Goal: Information Seeking & Learning: Compare options

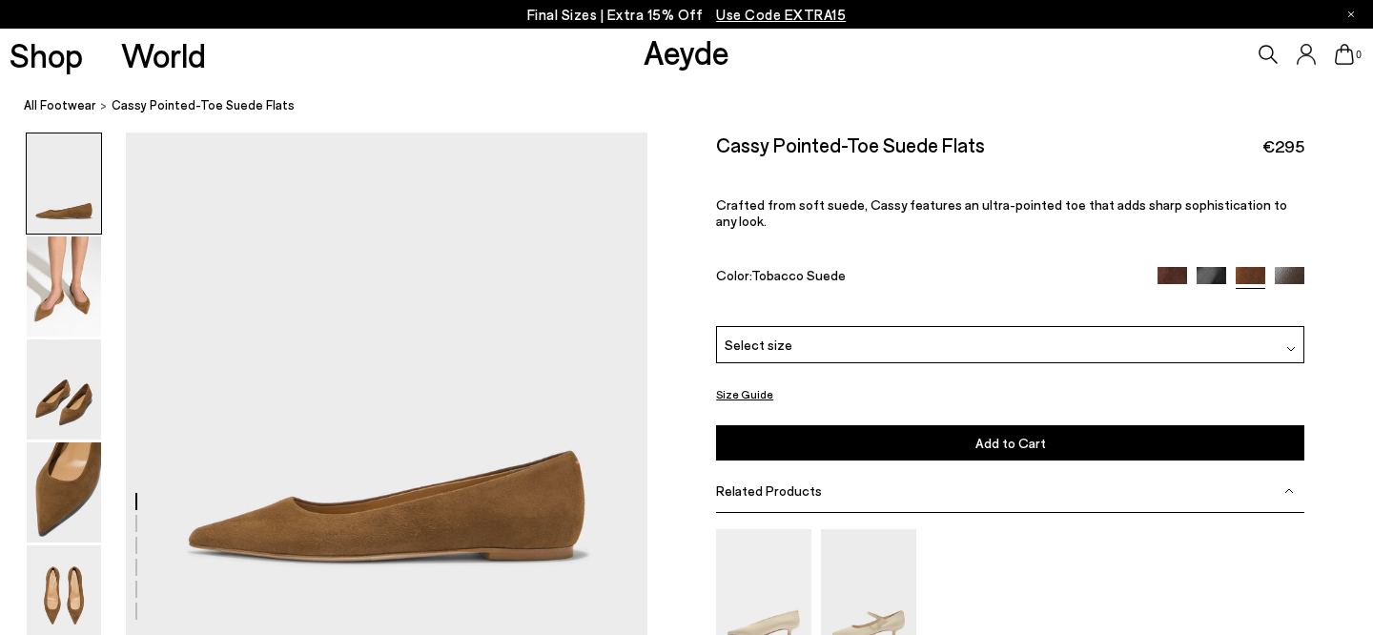
click at [1169, 267] on img at bounding box center [1173, 282] width 30 height 30
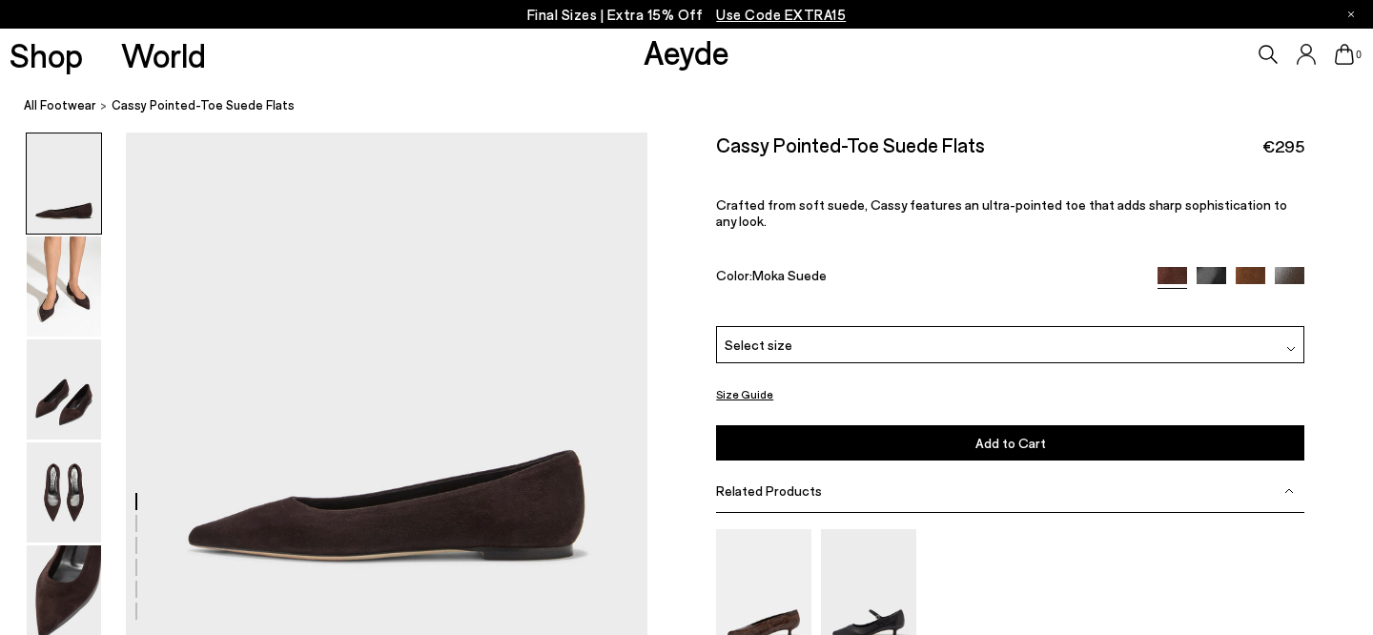
click at [785, 4] on p "Final Sizes | Extra 15% Off Use Code EXTRA15" at bounding box center [687, 15] width 320 height 24
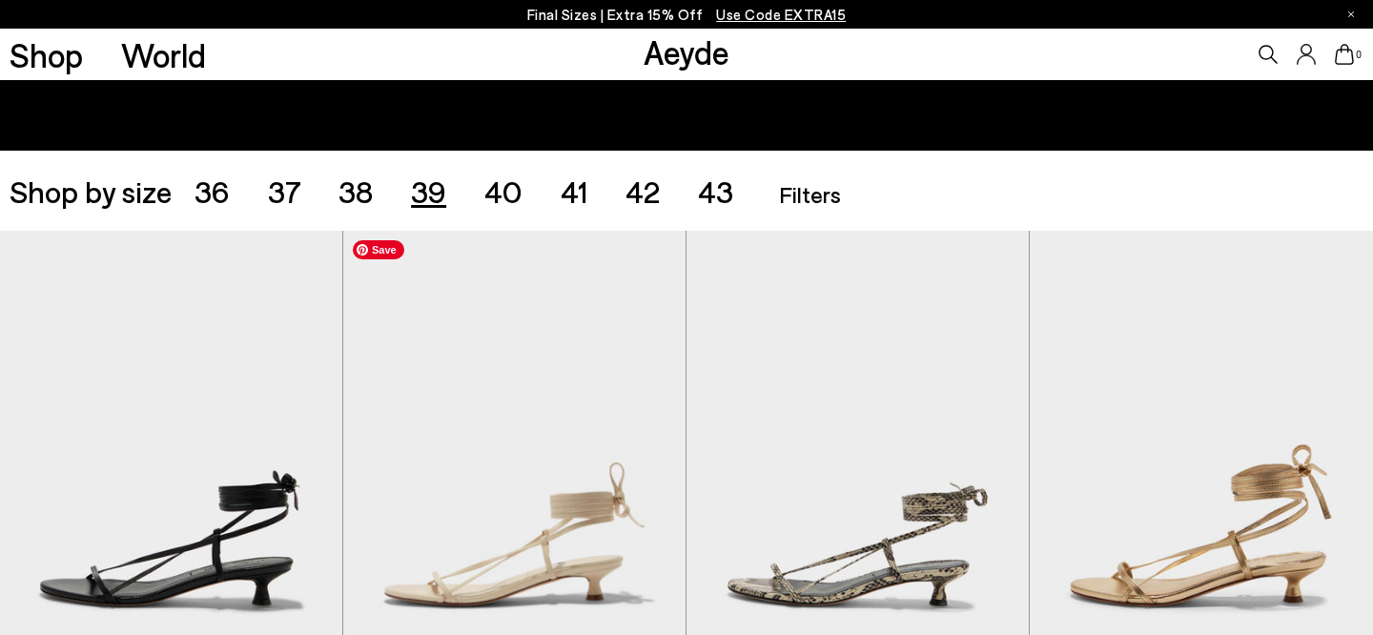
click at [431, 197] on span "39" at bounding box center [428, 191] width 35 height 36
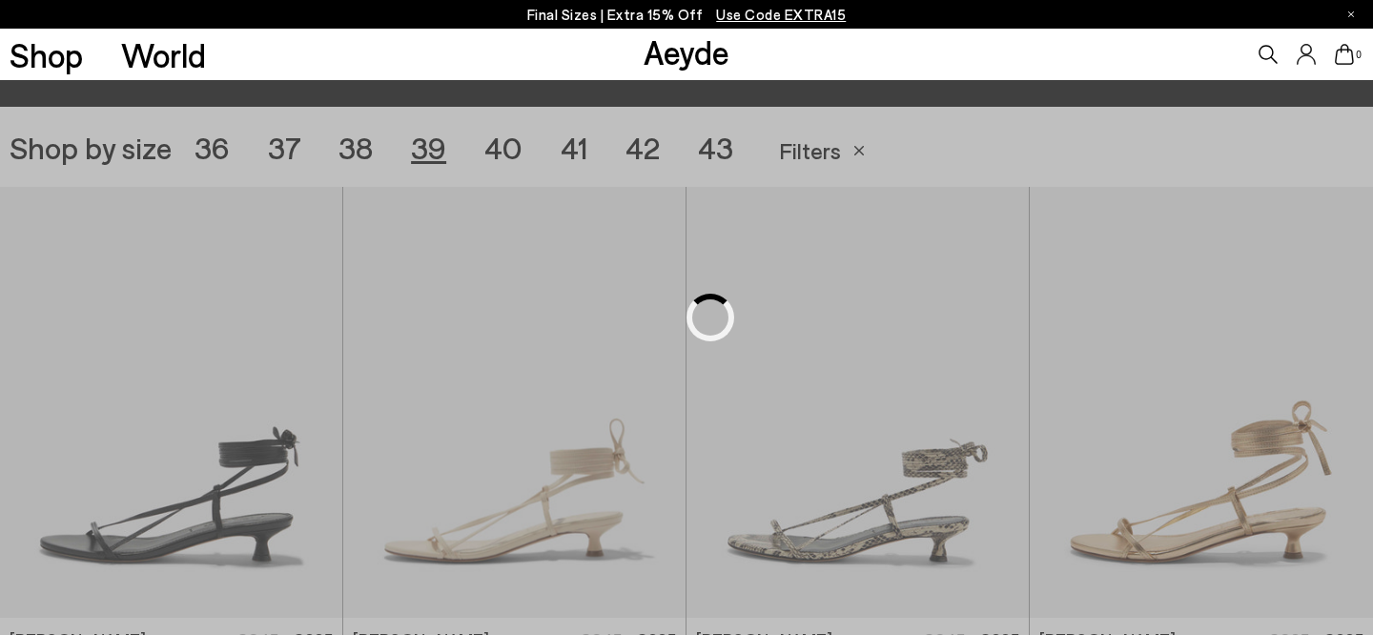
scroll to position [382, 0]
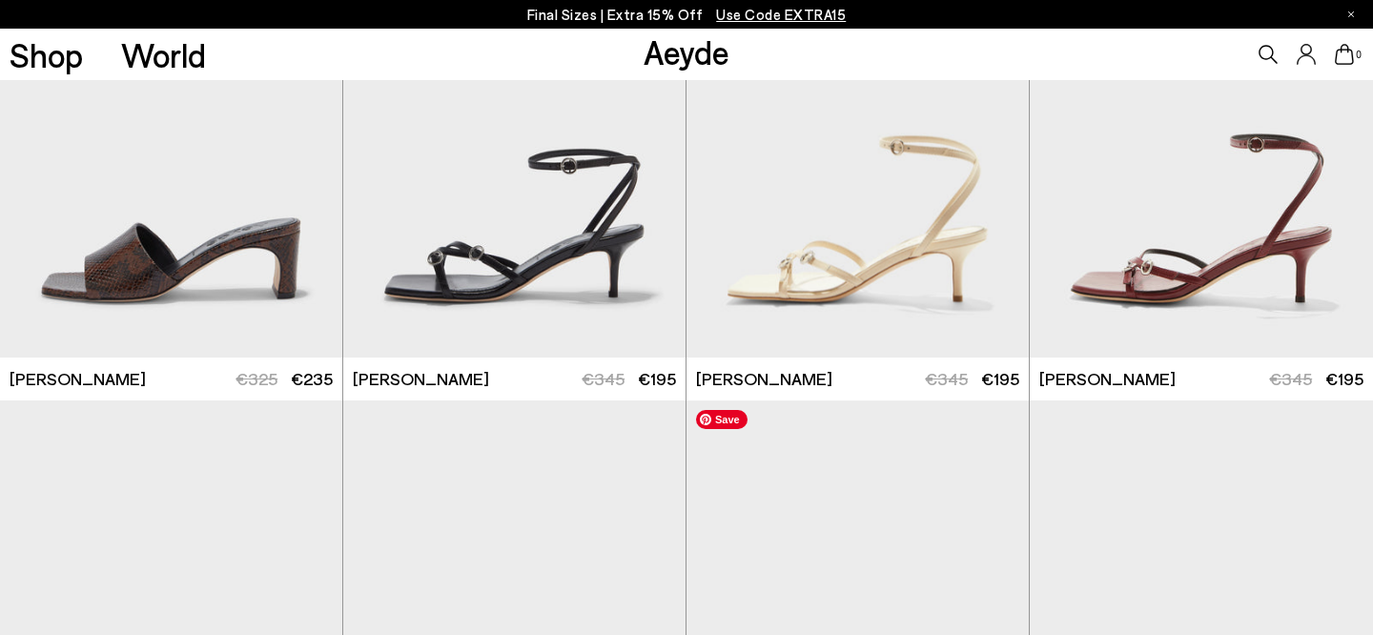
scroll to position [1498, 0]
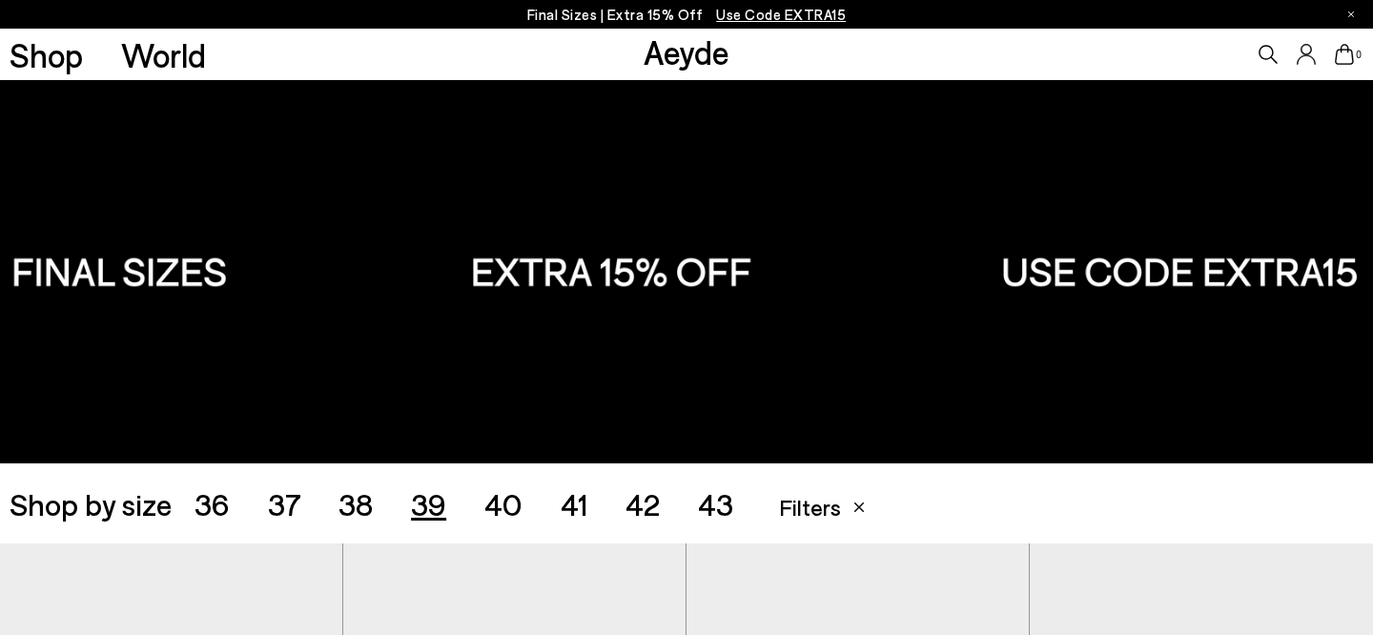
click at [362, 506] on span "38" at bounding box center [356, 503] width 34 height 36
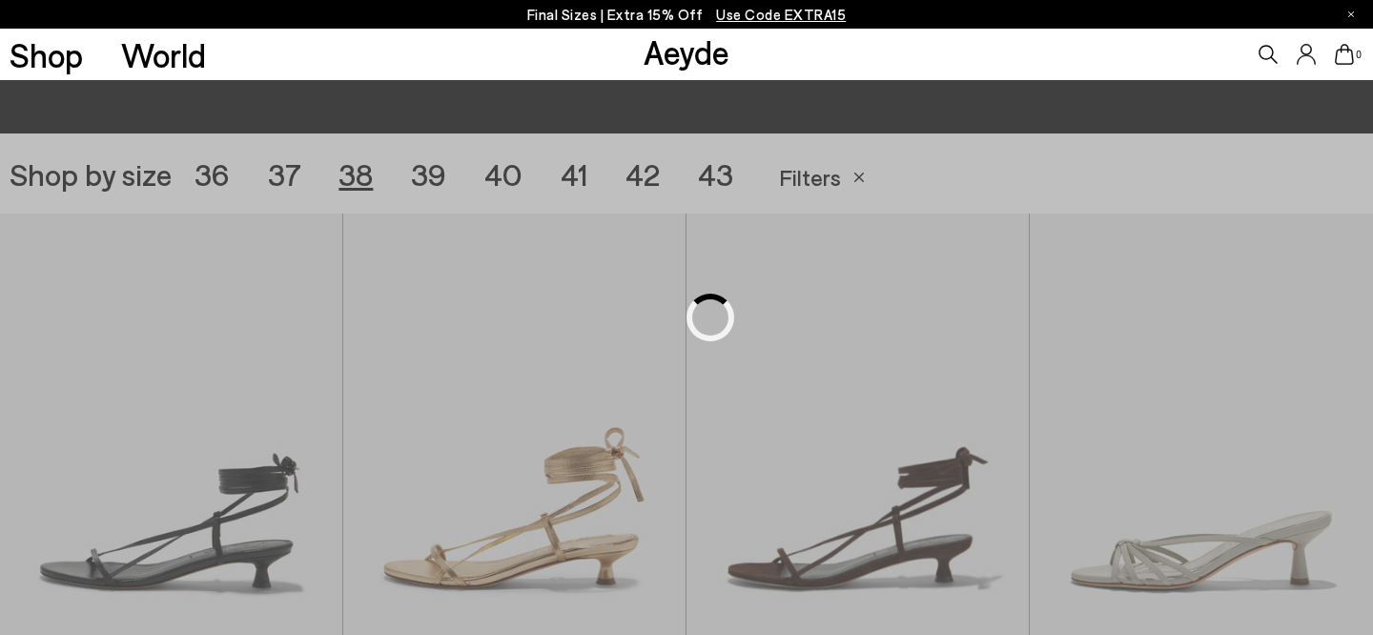
scroll to position [382, 0]
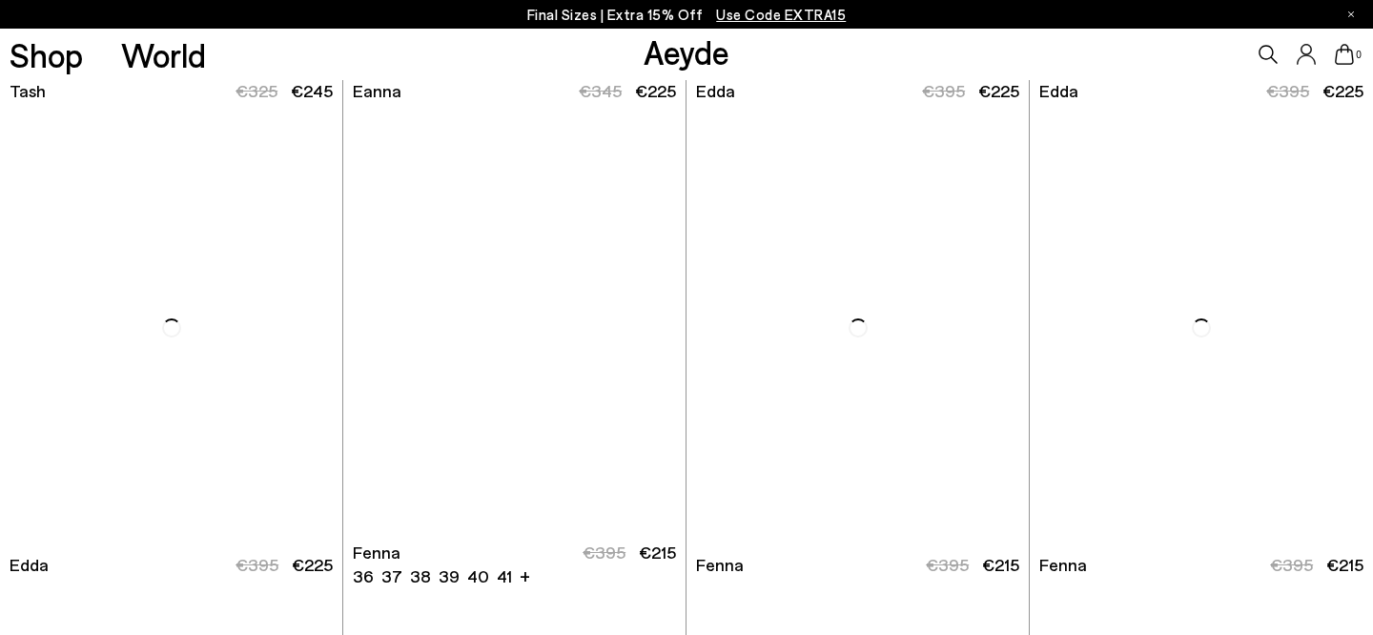
scroll to position [4281, 0]
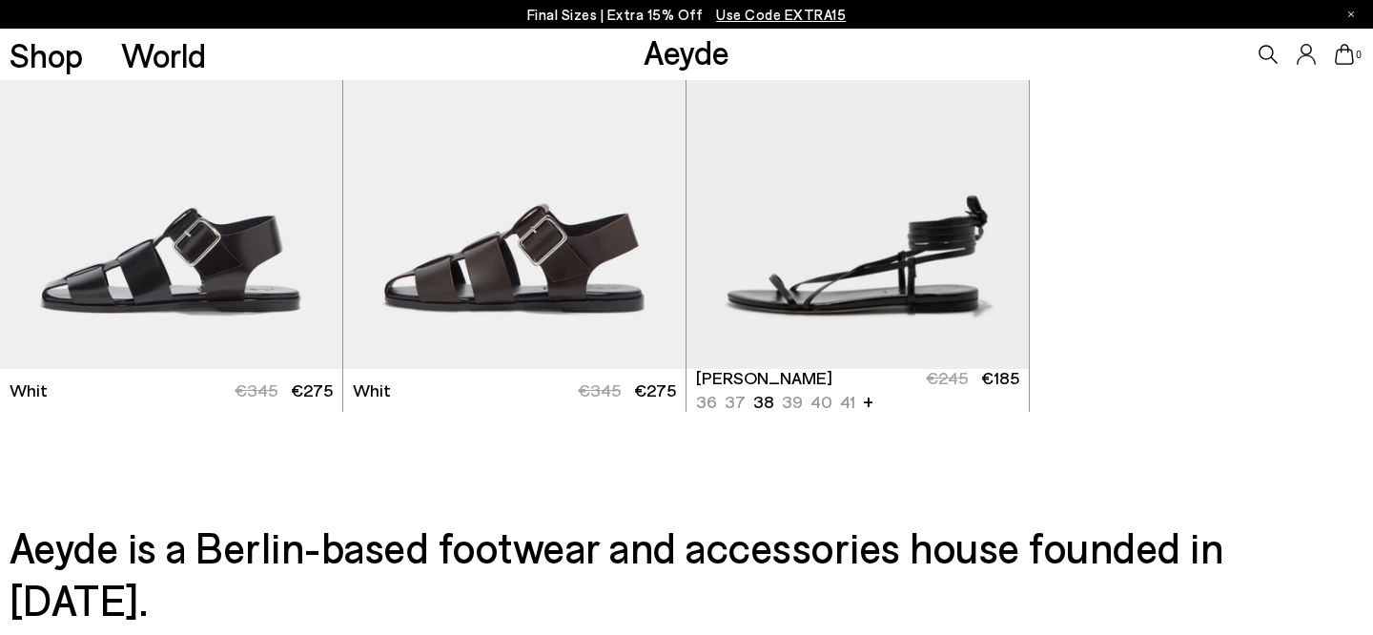
scroll to position [6881, 0]
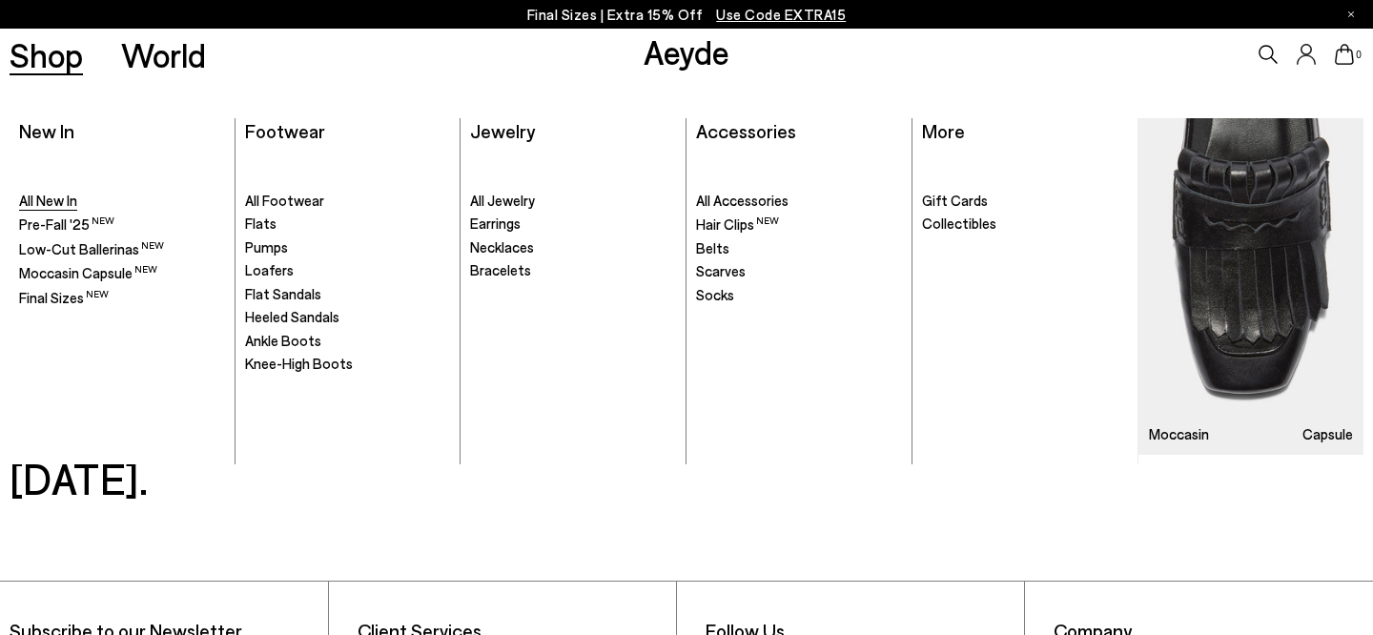
click at [35, 209] on span "All New In" at bounding box center [48, 200] width 58 height 17
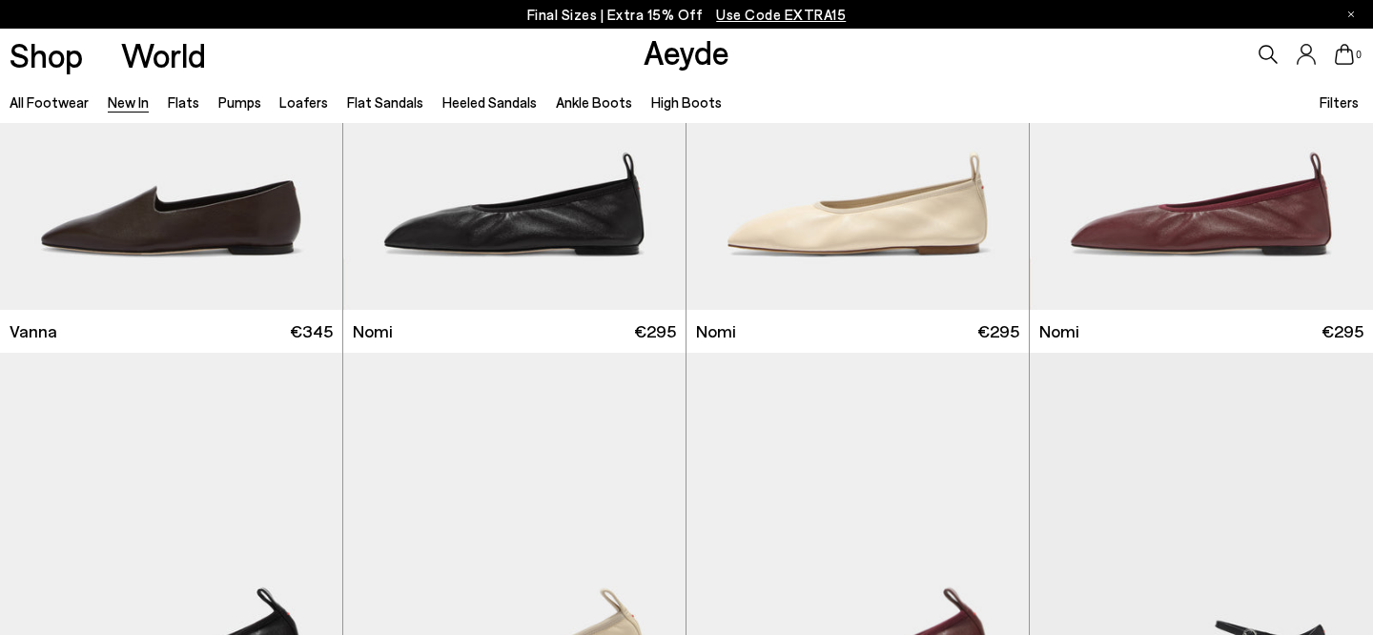
scroll to position [3083, 0]
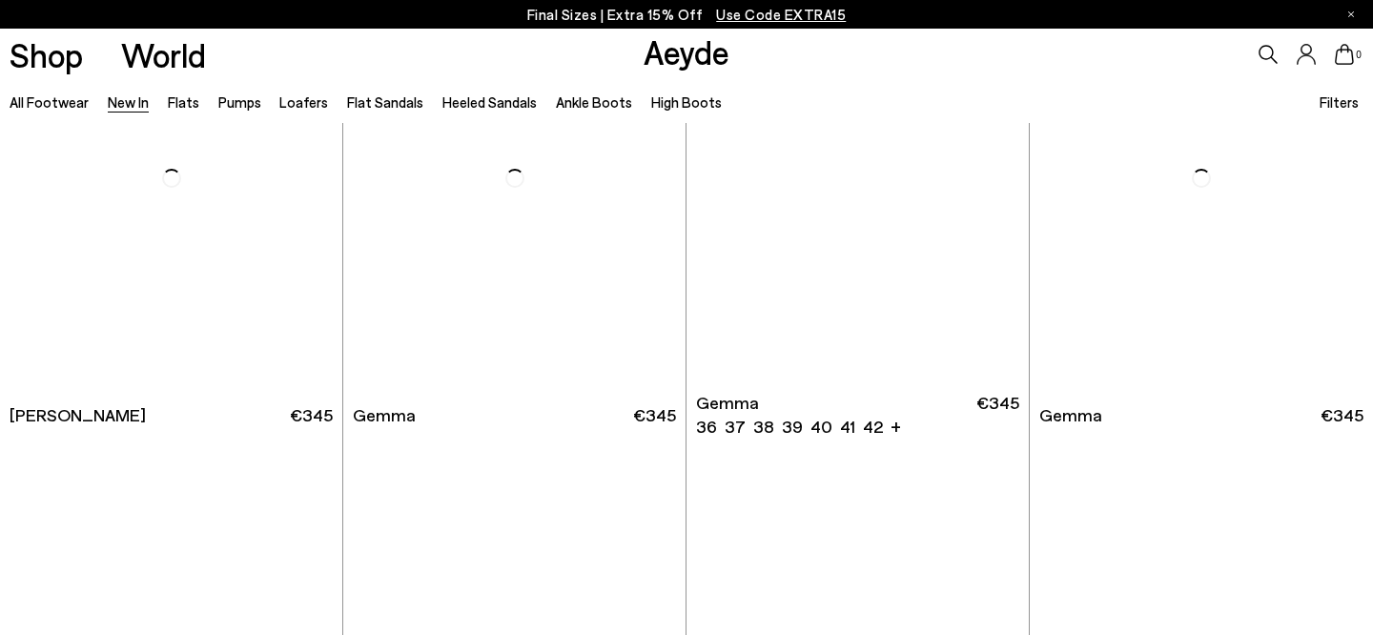
scroll to position [9628, 0]
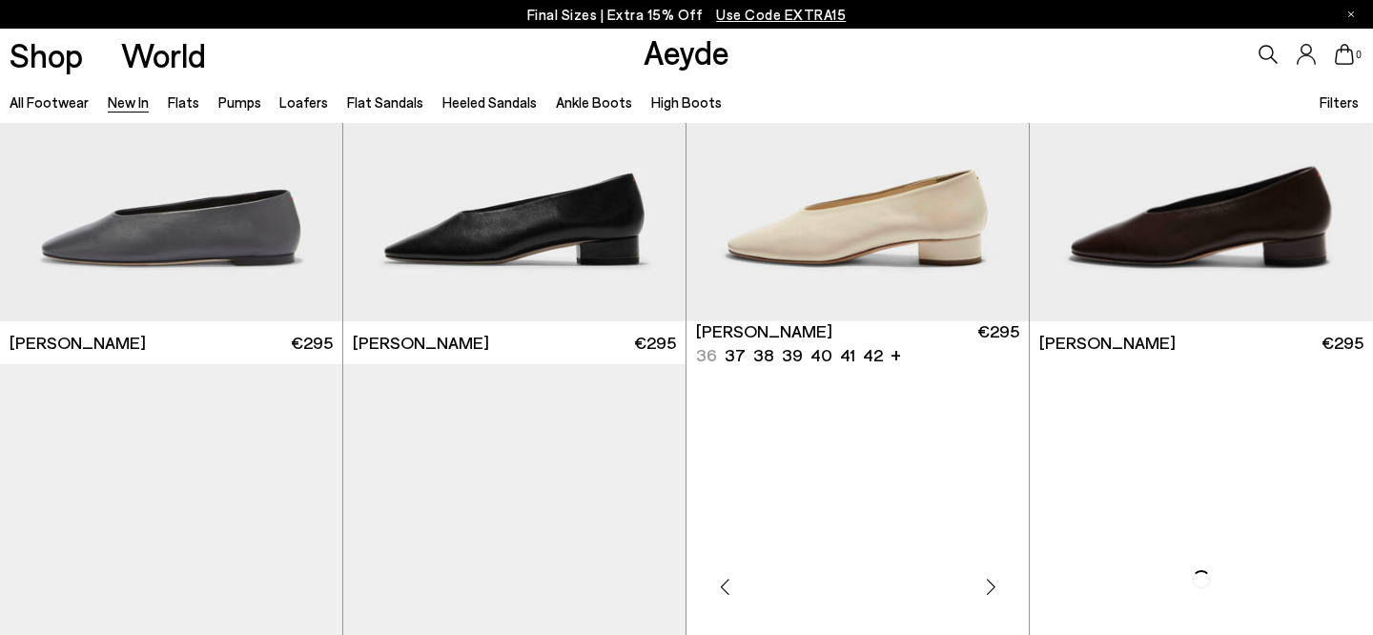
scroll to position [11046, 0]
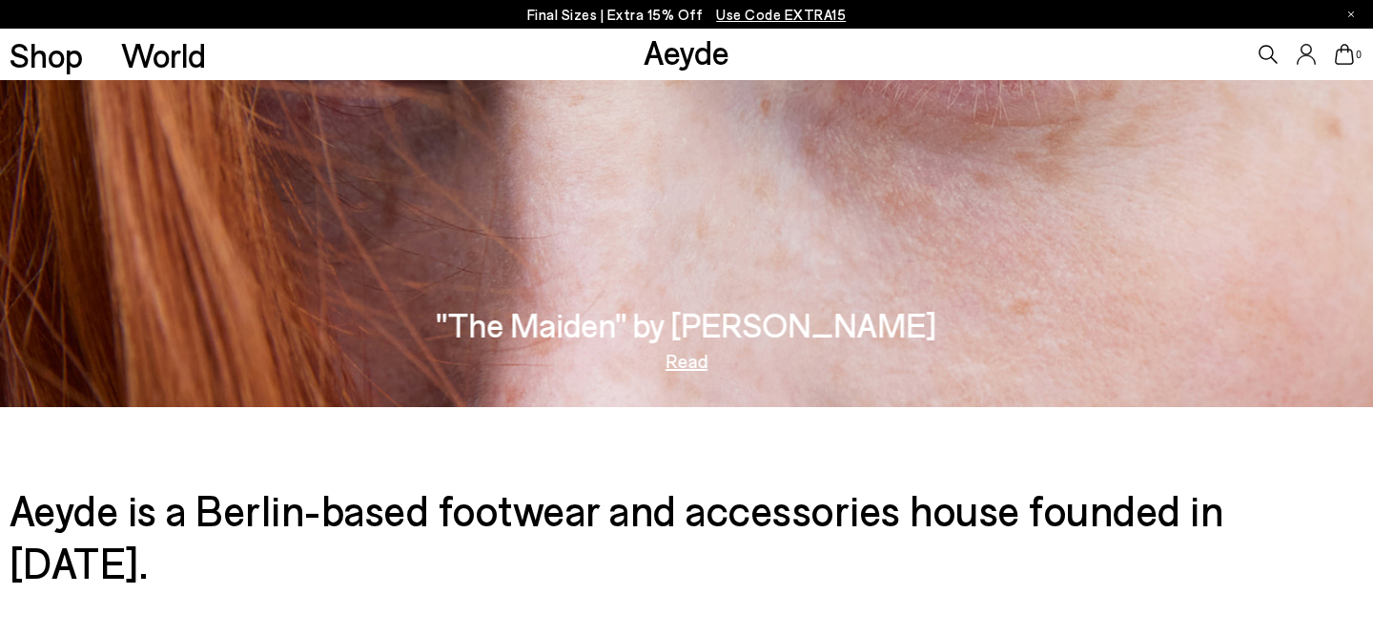
scroll to position [2647, 0]
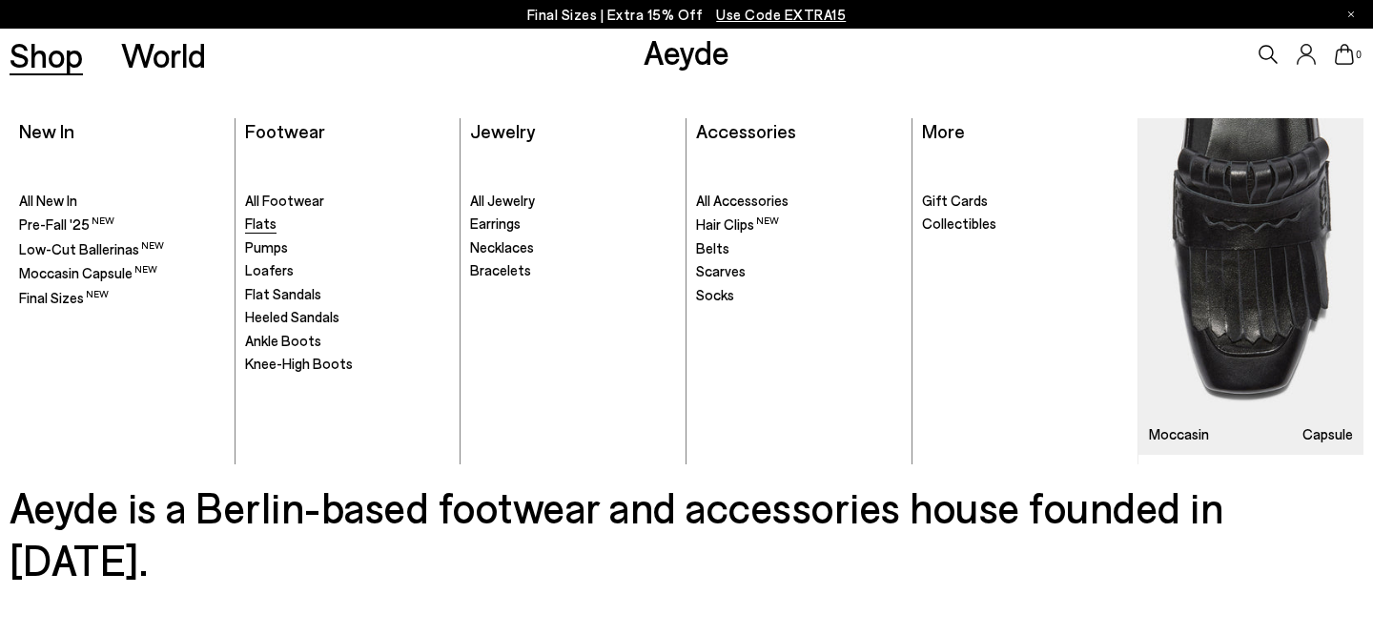
click at [260, 226] on span "Flats" at bounding box center [260, 223] width 31 height 17
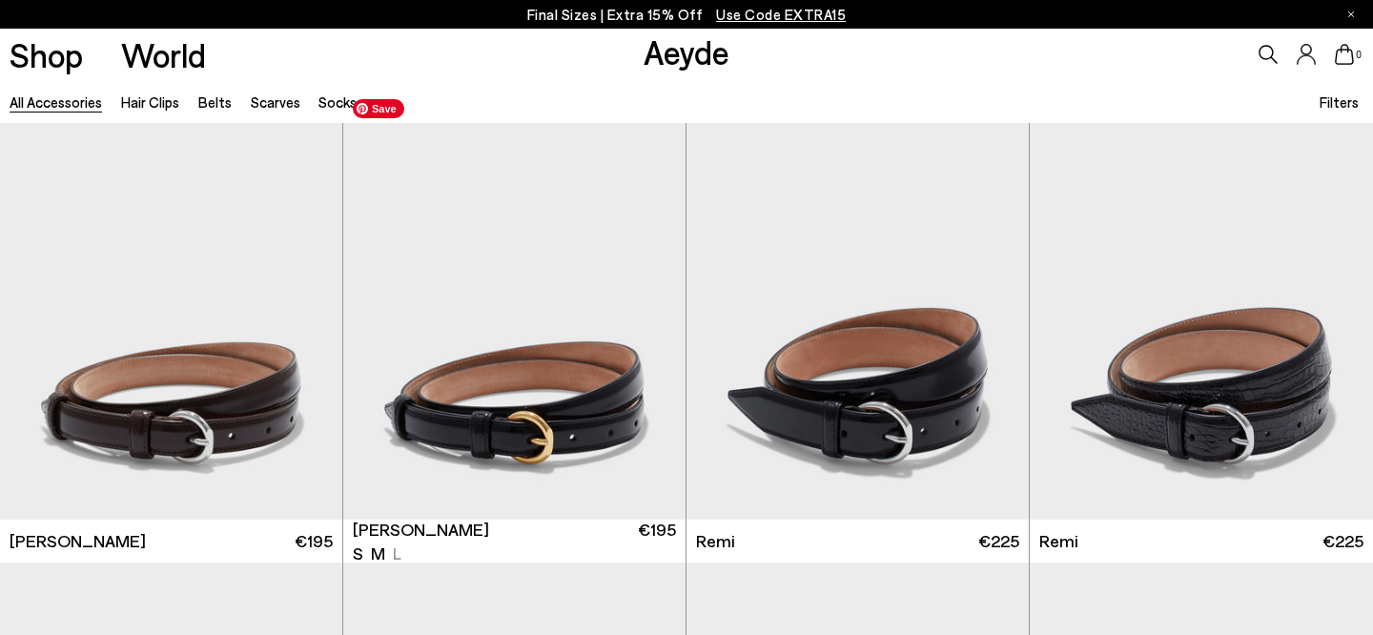
scroll to position [508, 0]
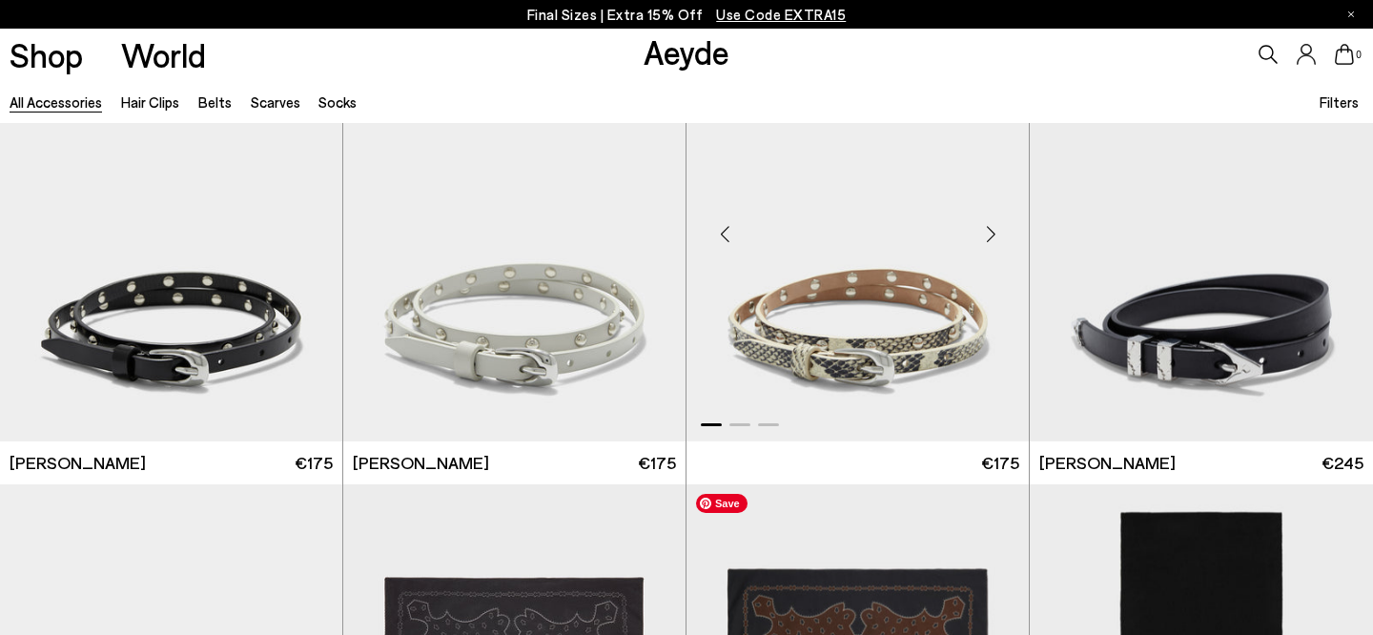
scroll to position [2954, 0]
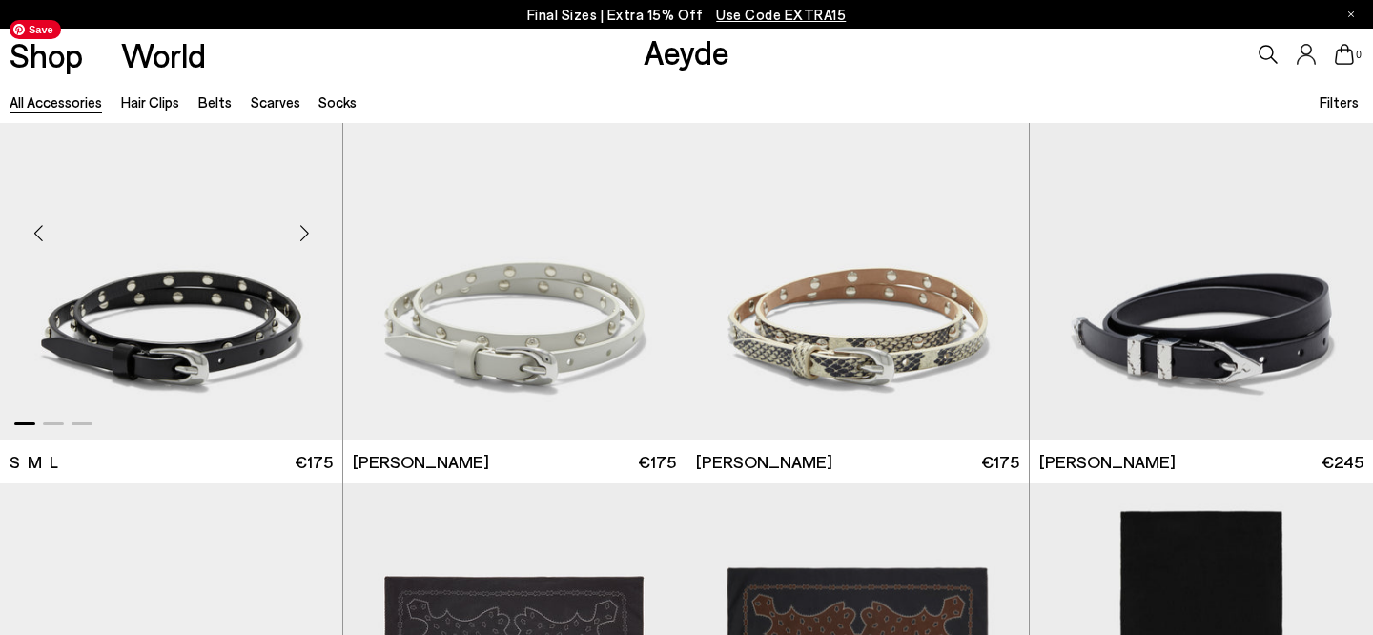
click at [218, 354] on img "1 / 3" at bounding box center [171, 225] width 342 height 430
click at [197, 232] on img "1 / 3" at bounding box center [171, 225] width 342 height 430
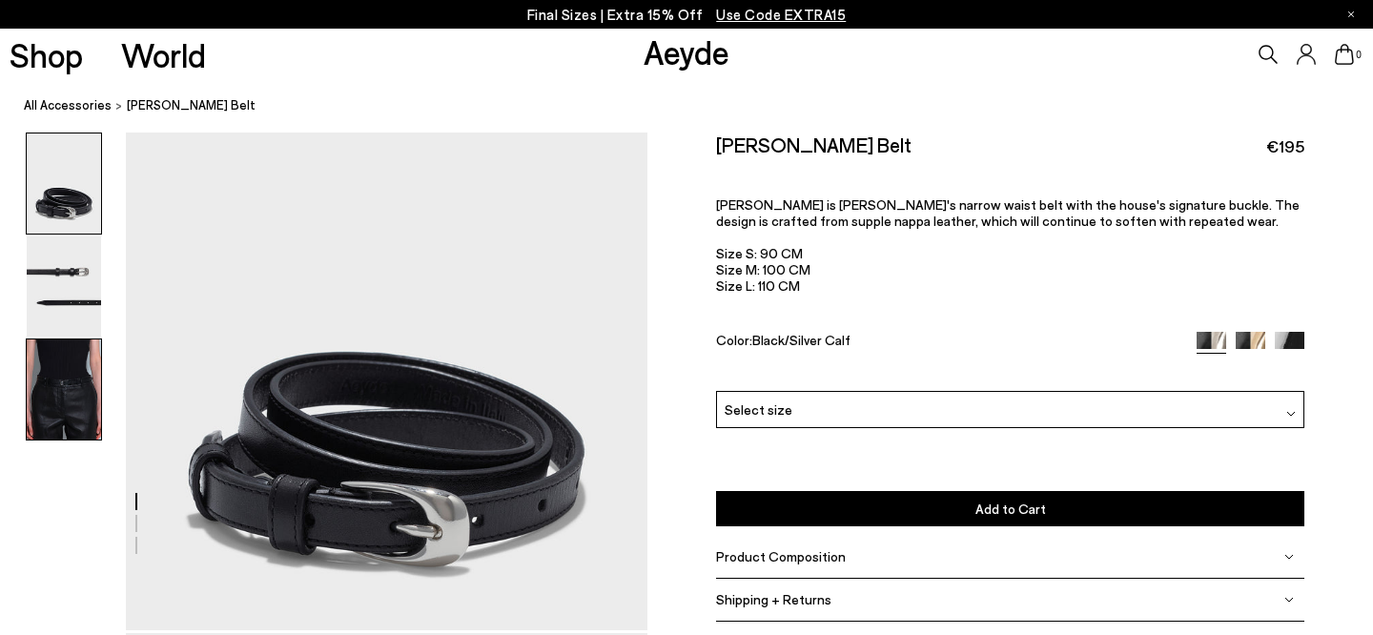
click at [58, 383] on img at bounding box center [64, 390] width 74 height 100
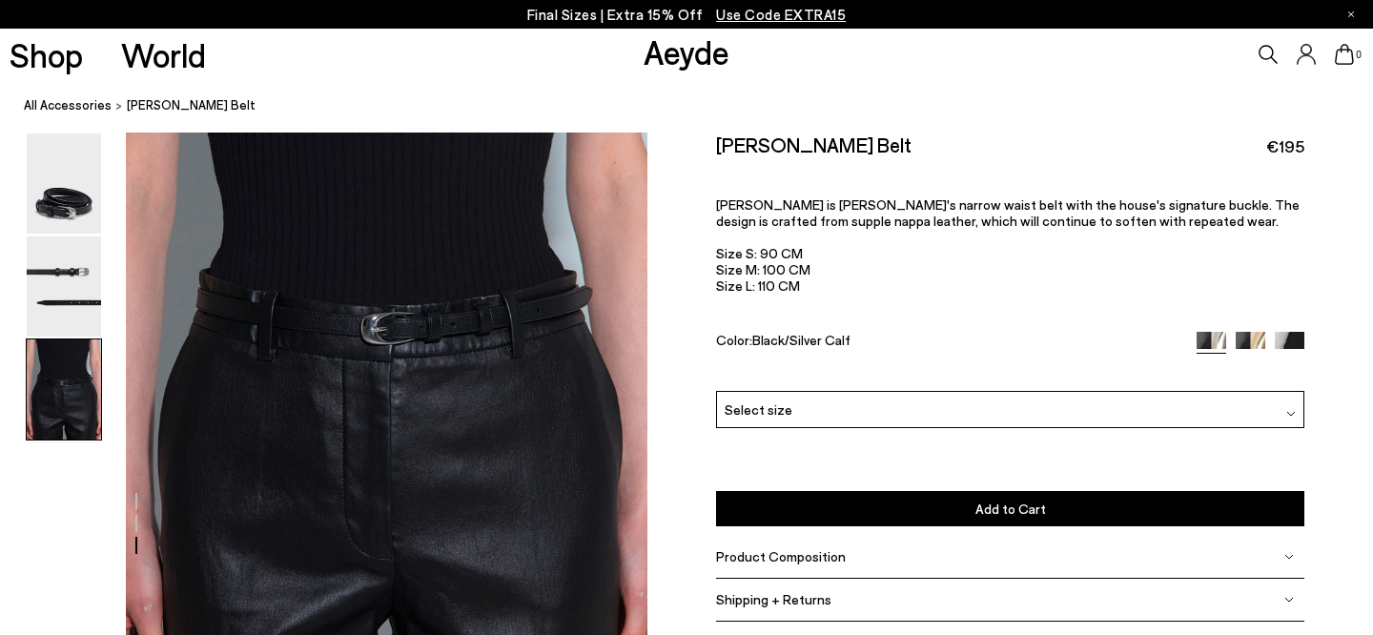
scroll to position [1337, 0]
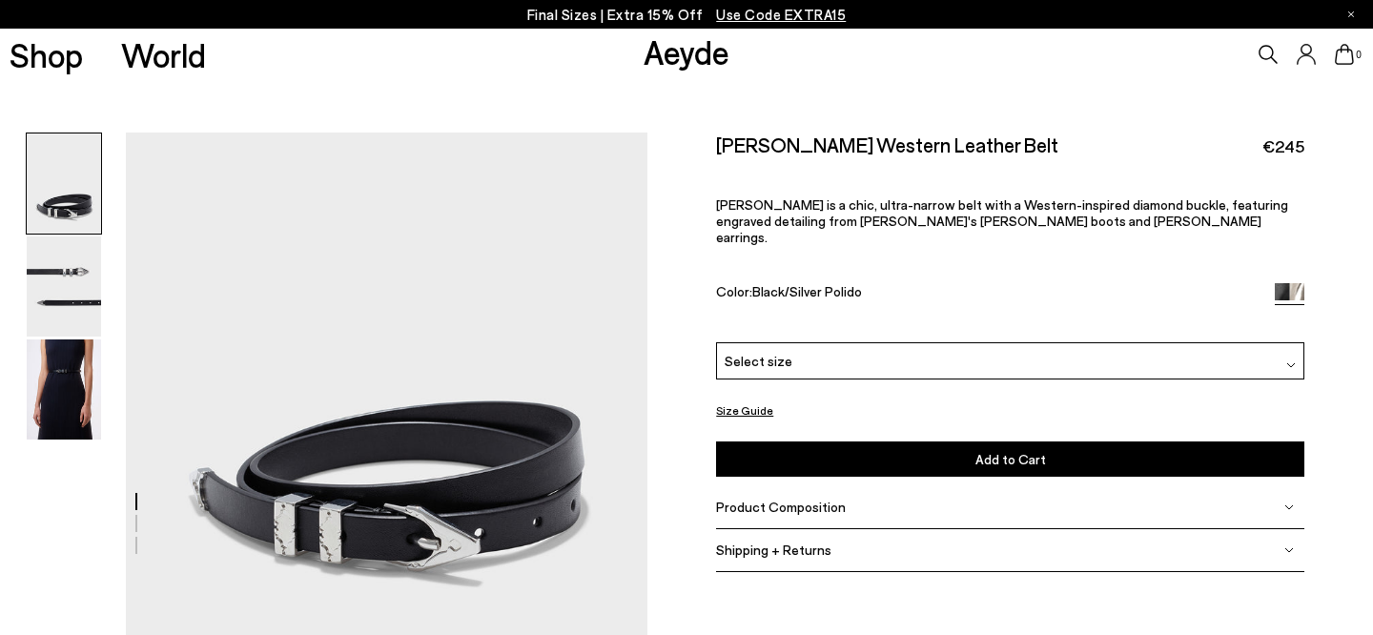
click at [67, 397] on img at bounding box center [64, 390] width 74 height 100
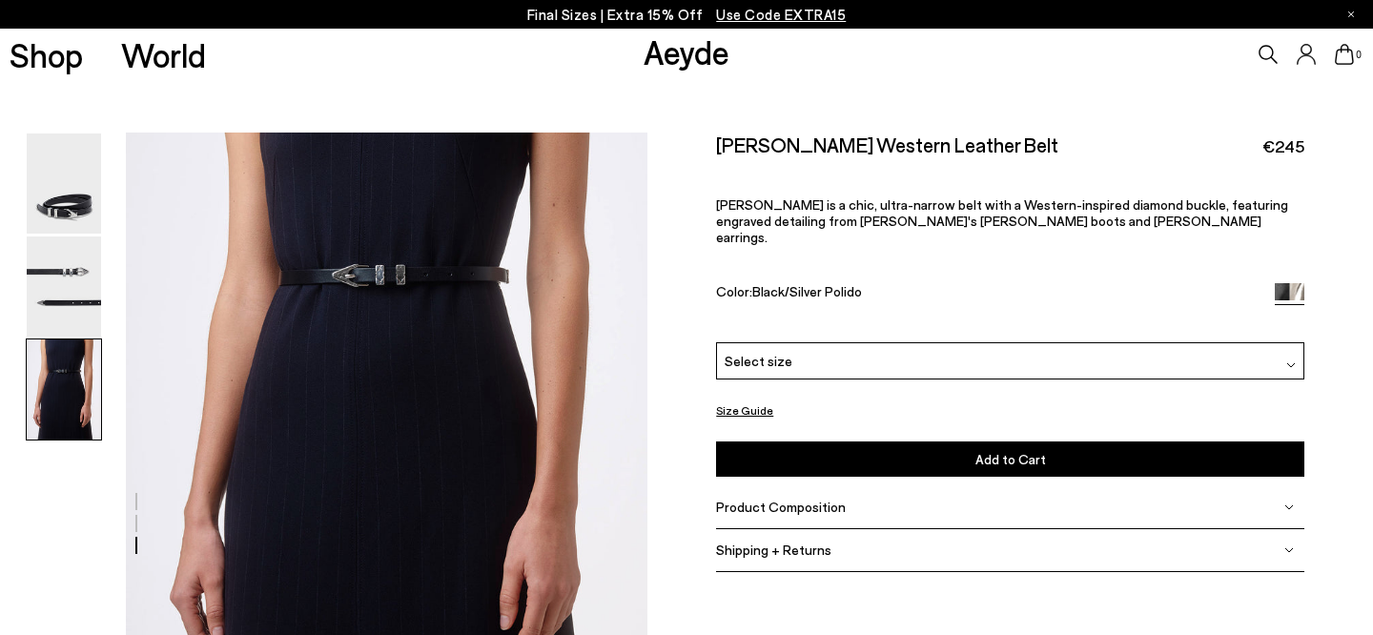
scroll to position [1337, 0]
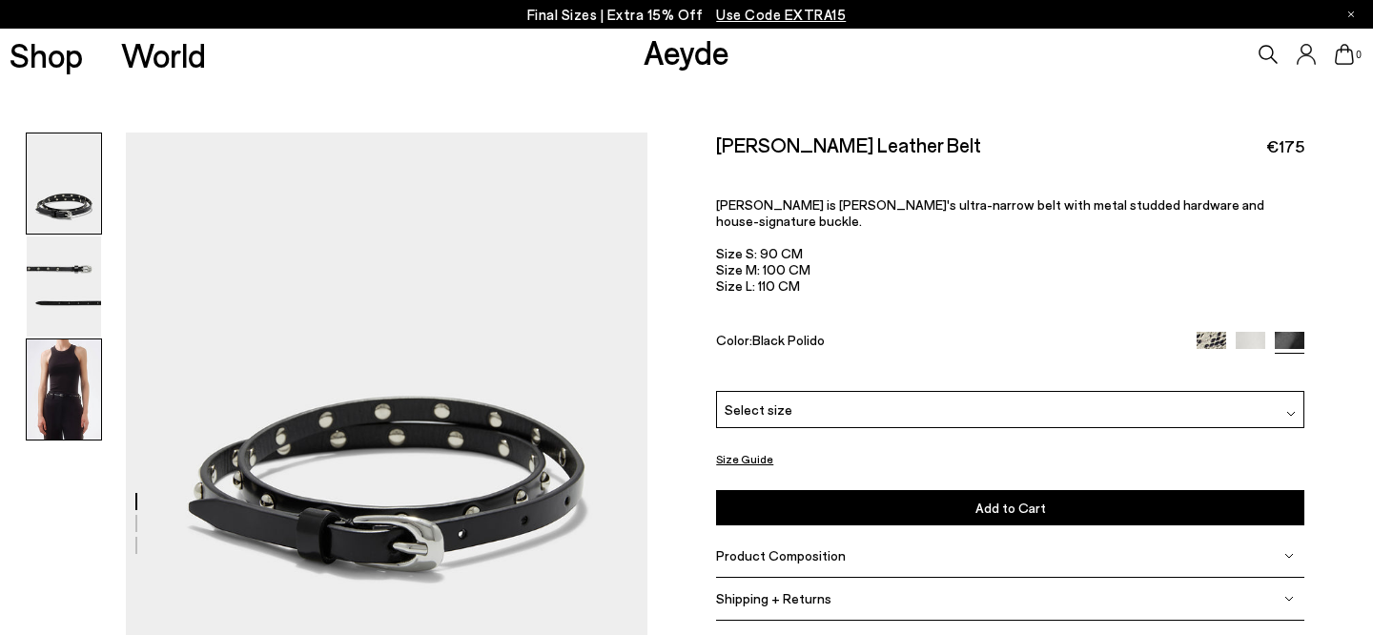
click at [78, 399] on img at bounding box center [64, 390] width 74 height 100
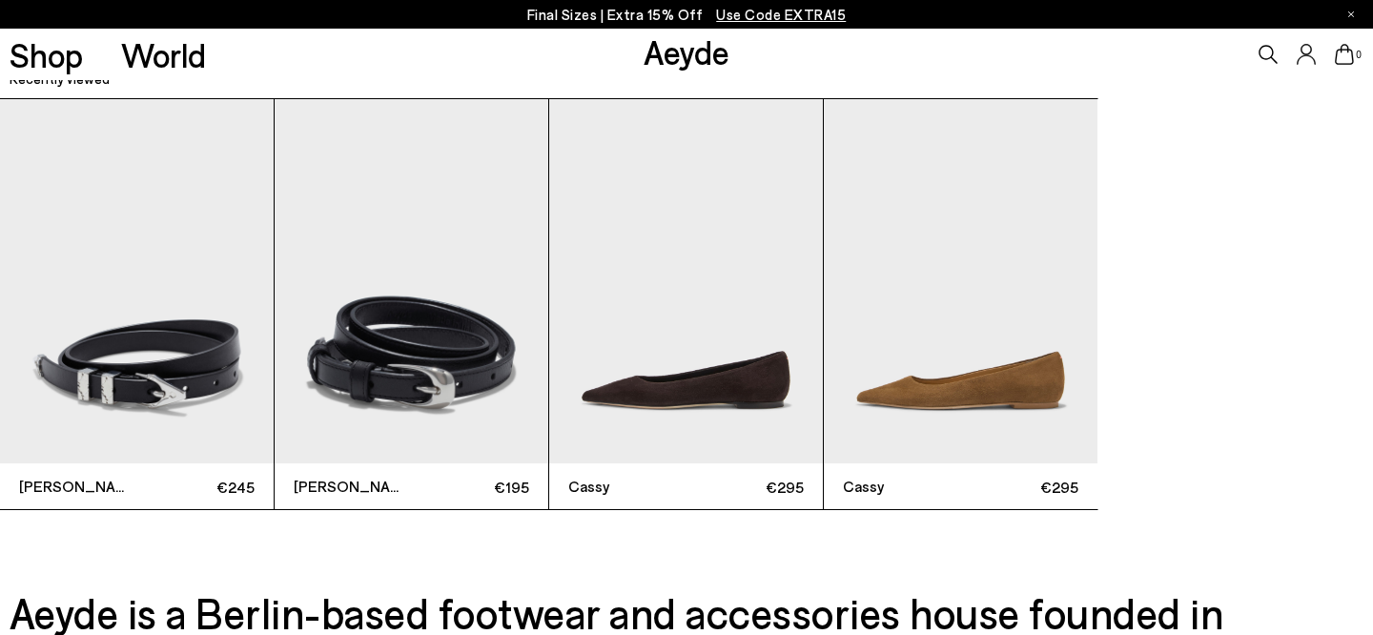
scroll to position [2651, 0]
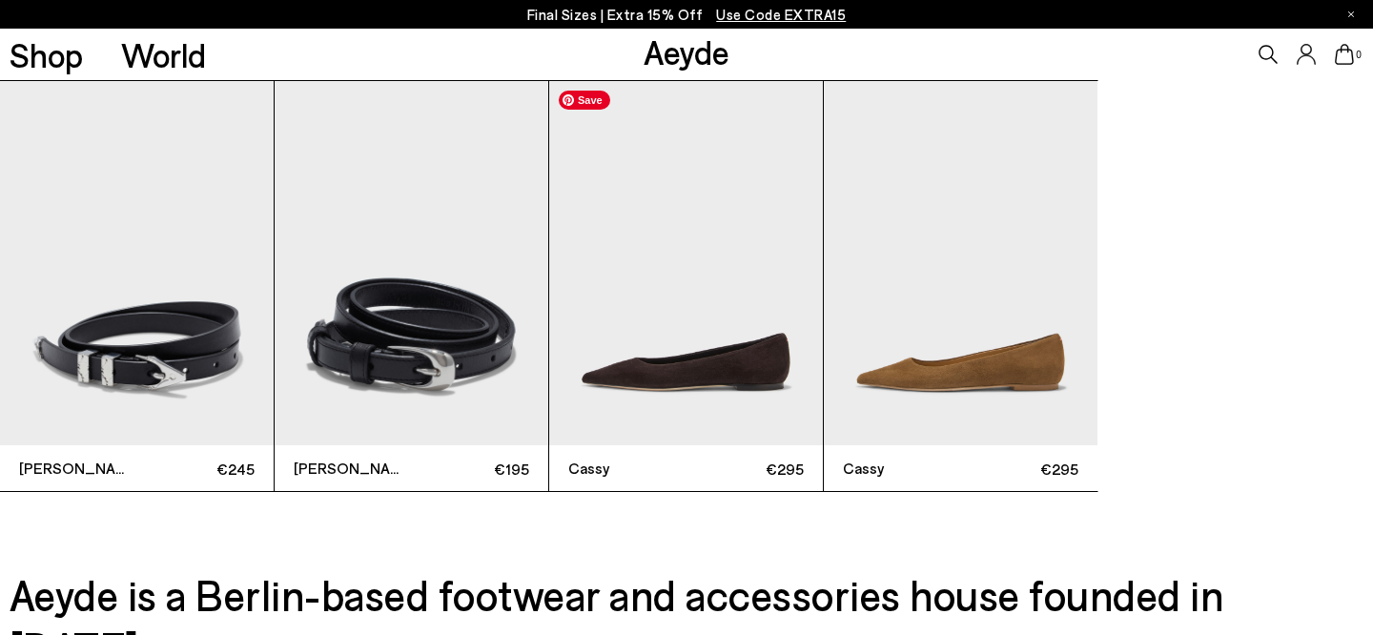
click at [715, 310] on img "3 / 4" at bounding box center [686, 263] width 274 height 365
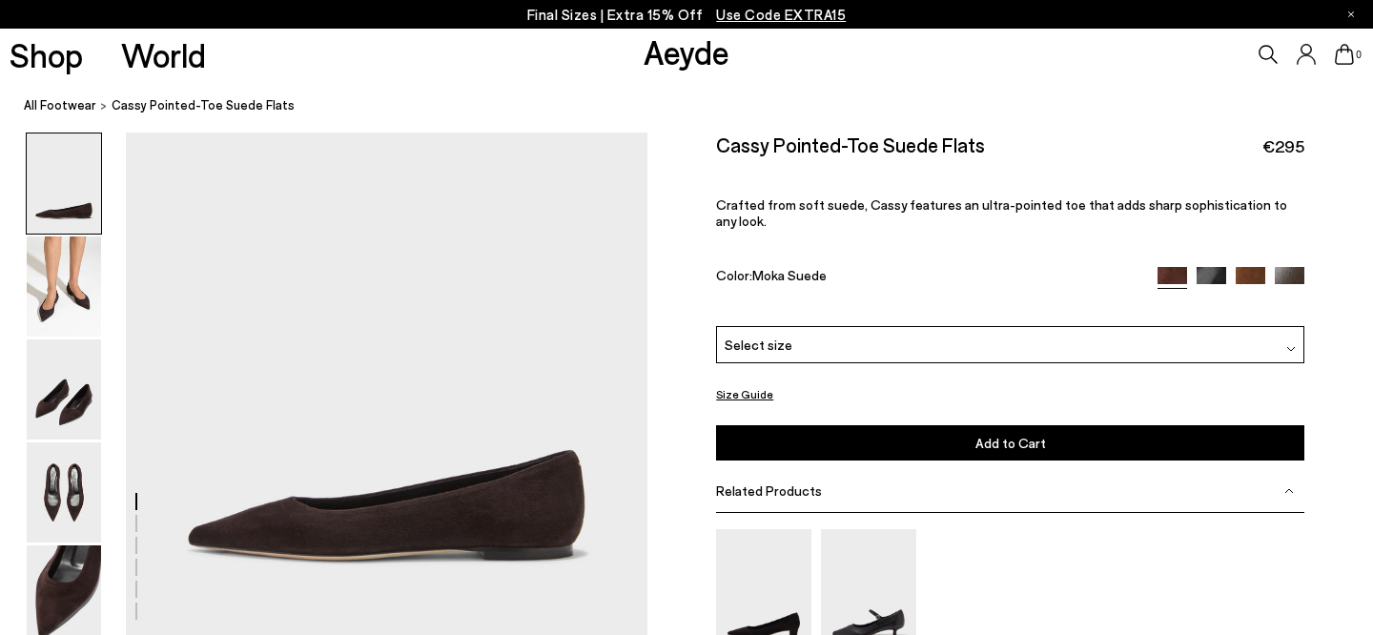
click at [1246, 267] on img at bounding box center [1251, 282] width 30 height 30
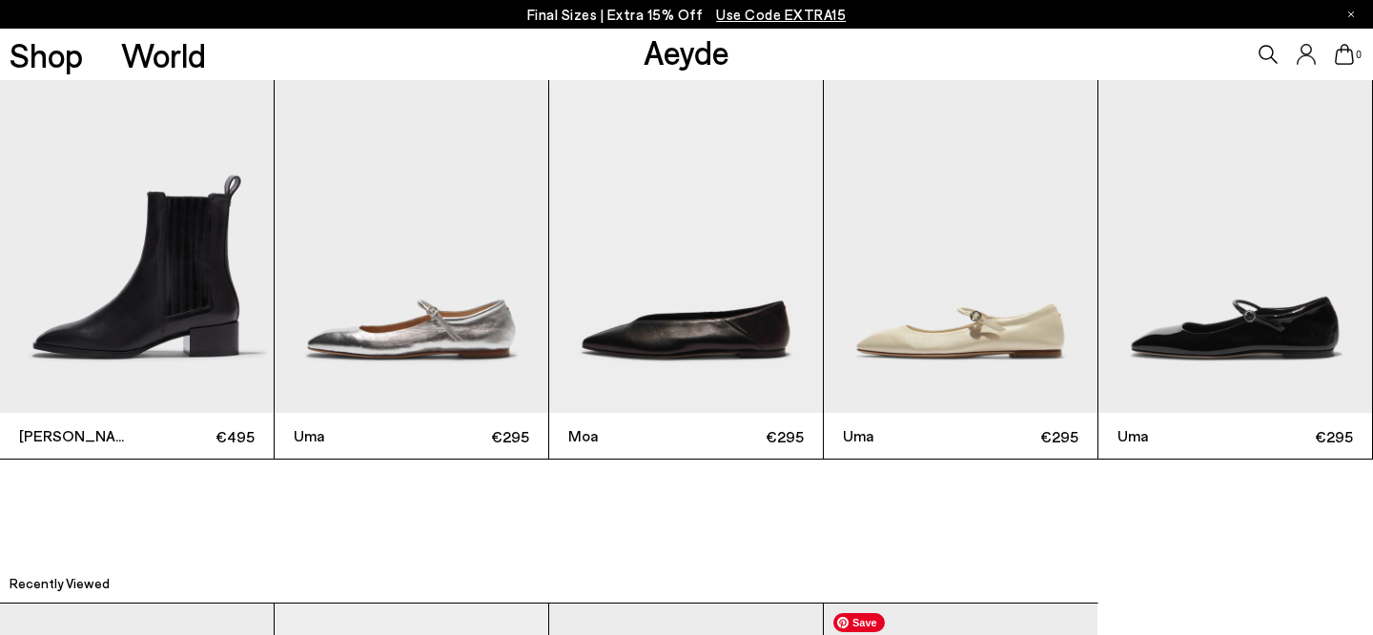
scroll to position [4214, 0]
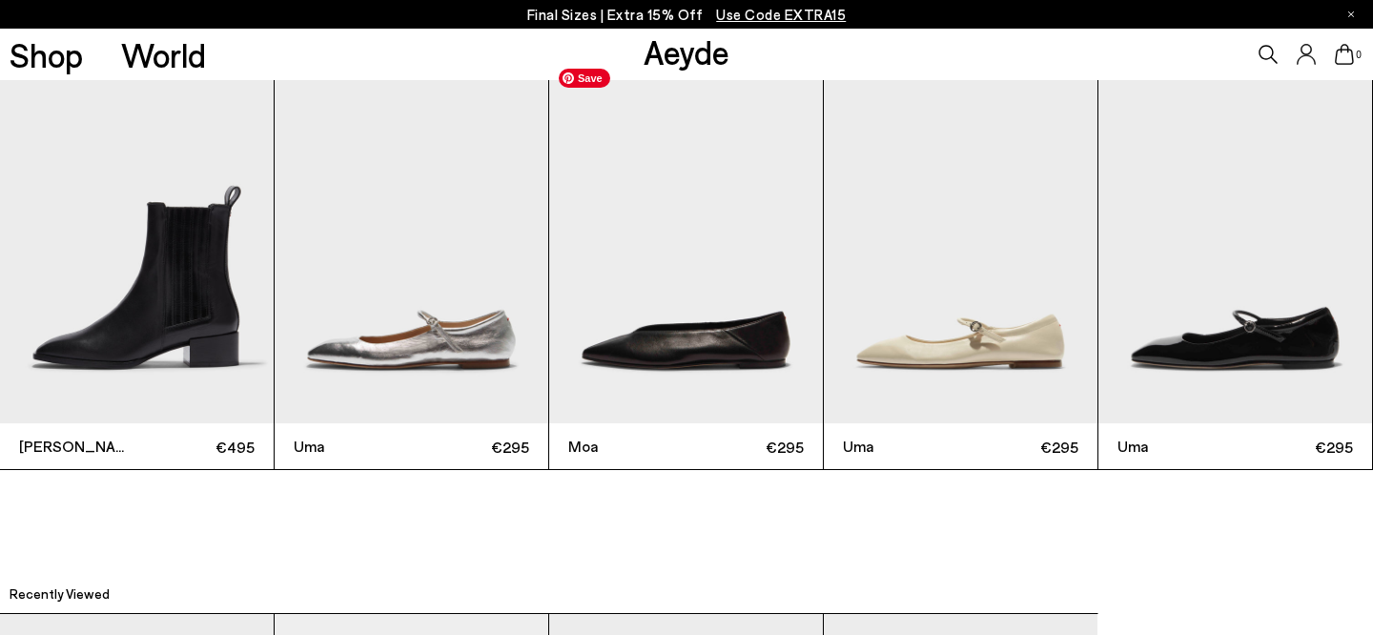
click at [712, 232] on img "3 / 6" at bounding box center [686, 241] width 274 height 365
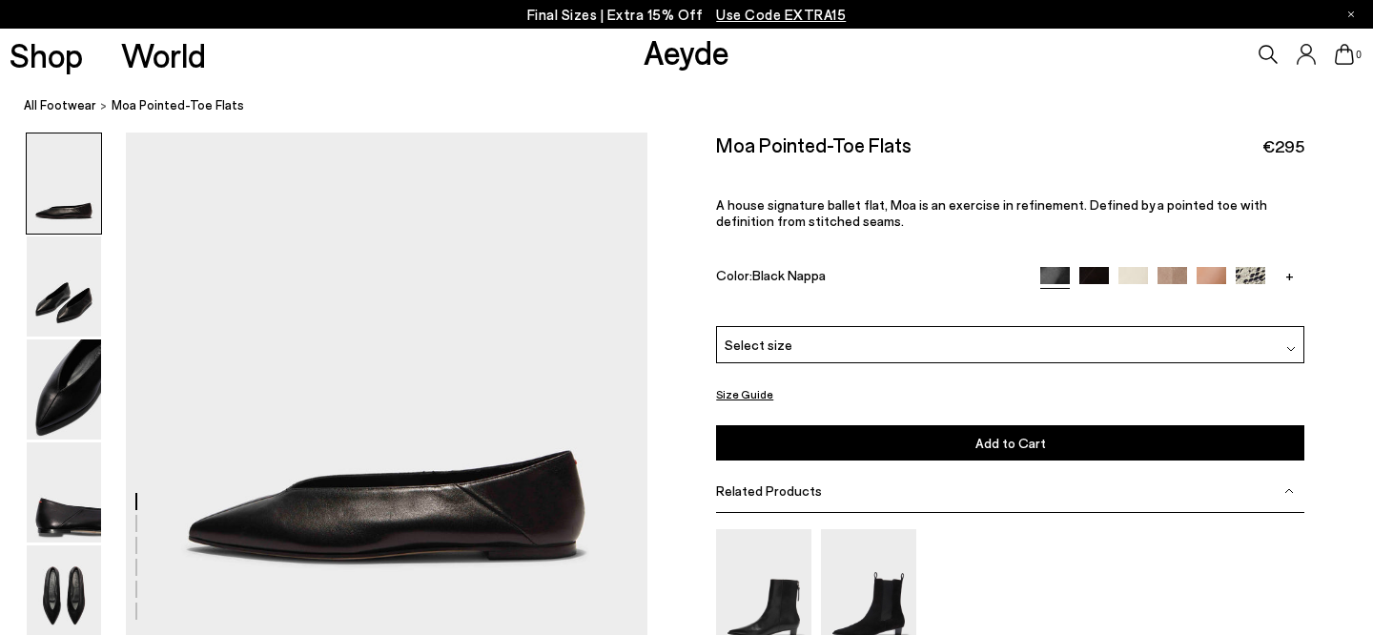
click at [1287, 267] on link "+" at bounding box center [1290, 275] width 30 height 17
click at [1210, 267] on img at bounding box center [1212, 282] width 30 height 30
